Goal: Task Accomplishment & Management: Manage account settings

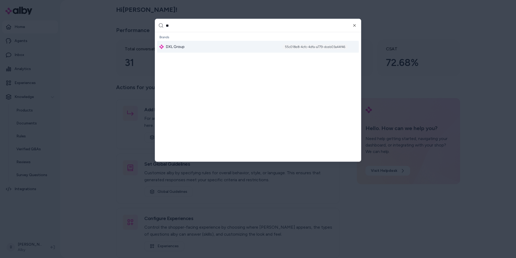
type input "***"
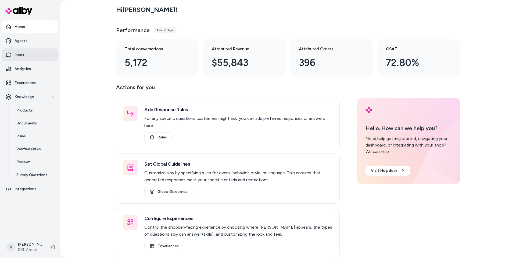
click at [17, 55] on p "Inbox" at bounding box center [20, 54] width 10 height 5
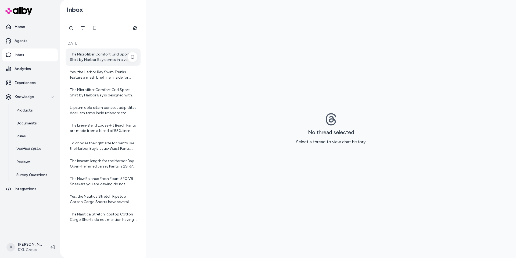
click at [106, 61] on div "The Microfiber Comfort Grid Sport Shirt by Harbor Bay comes in a variety of col…" at bounding box center [104, 57] width 68 height 11
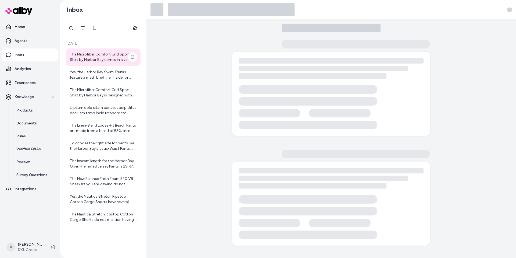
click at [101, 57] on div "The Microfiber Comfort Grid Sport Shirt by Harbor Bay comes in a variety of col…" at bounding box center [104, 57] width 68 height 11
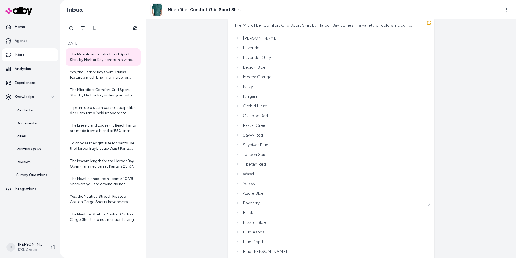
scroll to position [9, 0]
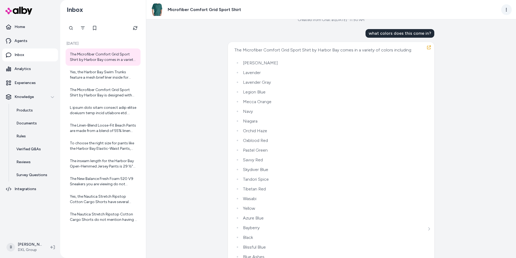
click at [505, 12] on html "Home Agents Inbox Analytics Experiences Knowledge Products Documents Rules Veri…" at bounding box center [258, 129] width 516 height 258
click at [474, 46] on link "View in LangFuse" at bounding box center [482, 47] width 57 height 9
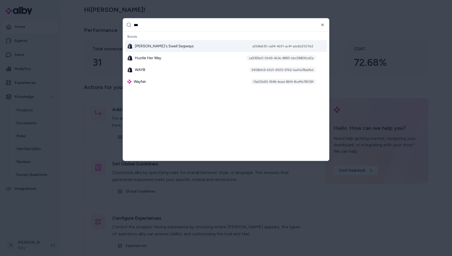
type input "****"
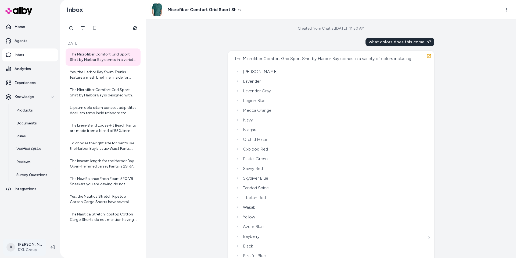
scroll to position [9, 0]
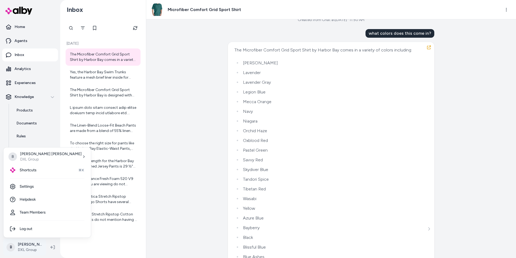
click at [33, 249] on html "Home Agents Inbox Analytics Experiences Knowledge Products Documents Rules Veri…" at bounding box center [258, 129] width 516 height 258
click at [35, 187] on link "Settings" at bounding box center [47, 186] width 83 height 13
